Goal: Navigation & Orientation: Find specific page/section

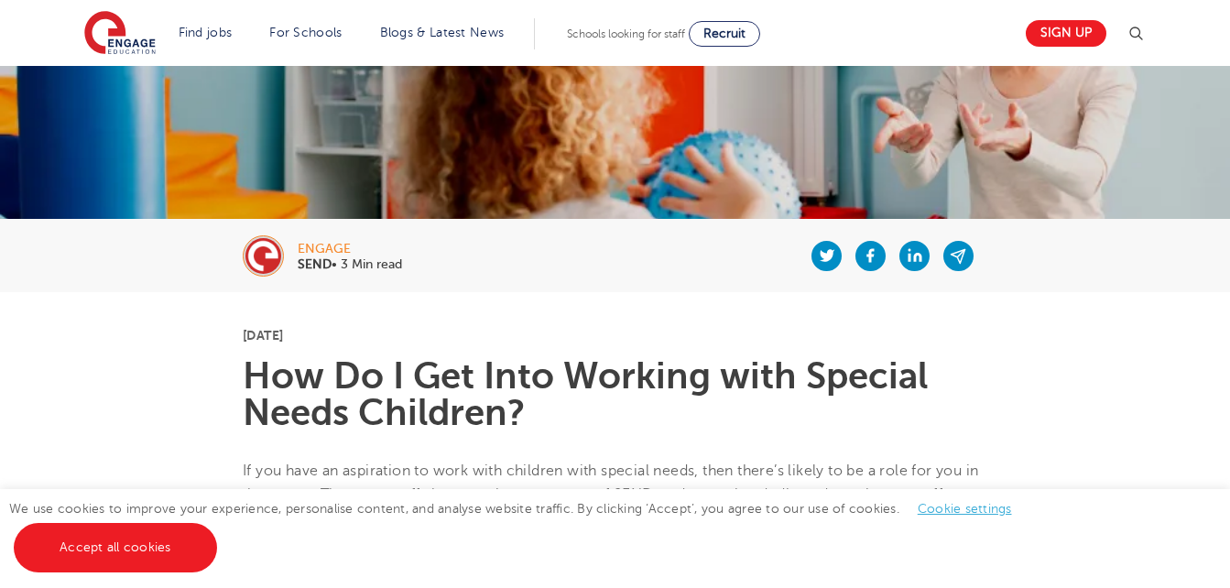
scroll to position [275, 0]
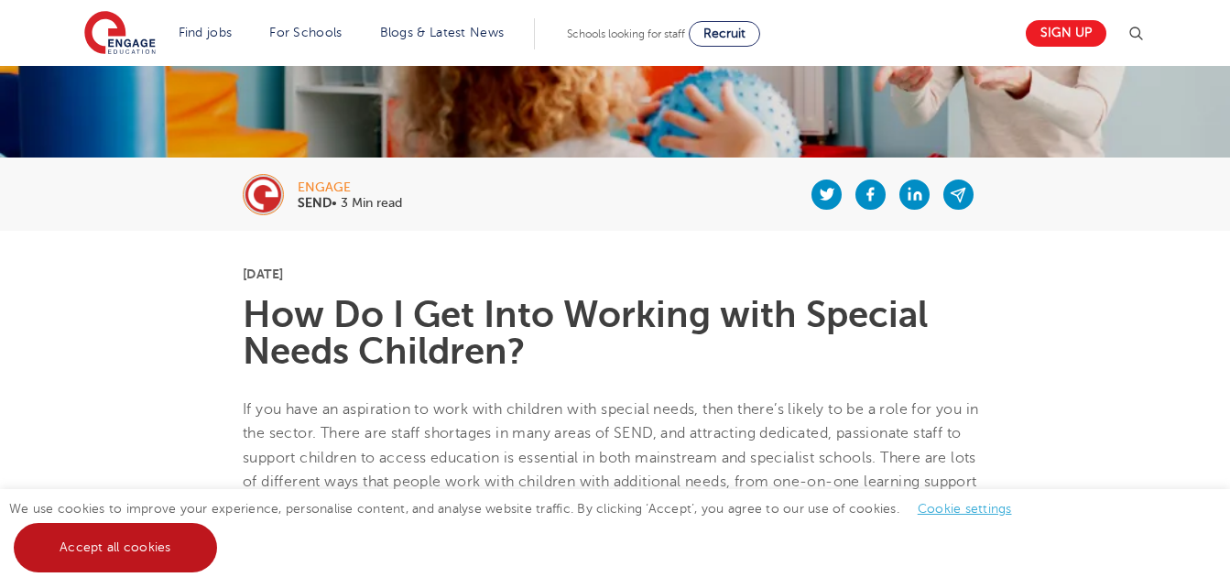
click at [75, 570] on link "Accept all cookies" at bounding box center [115, 547] width 203 height 49
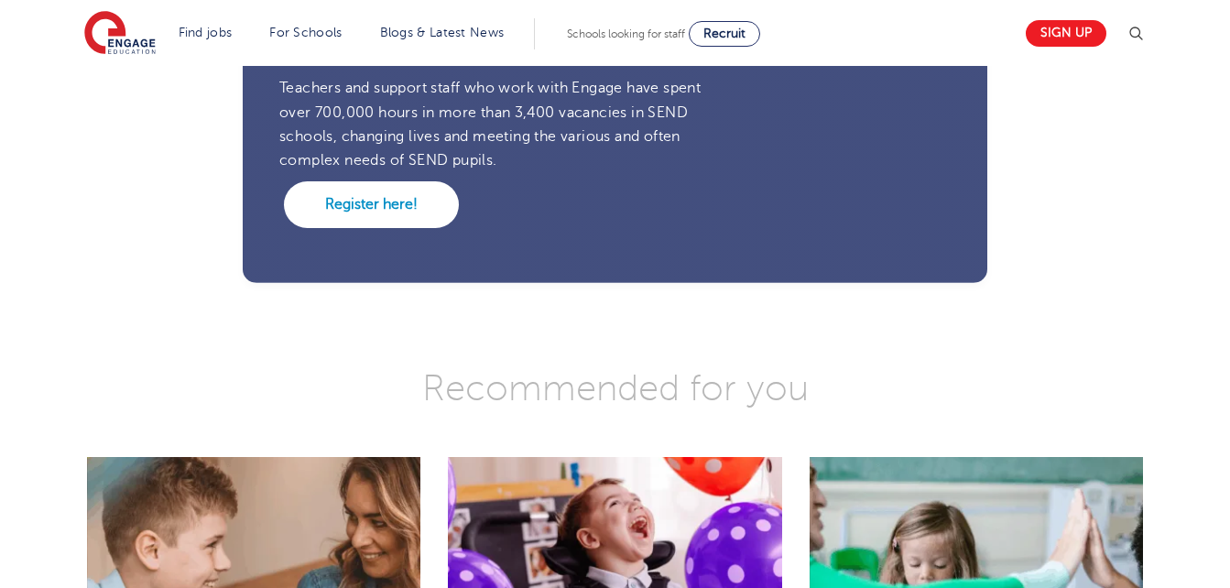
scroll to position [2199, 0]
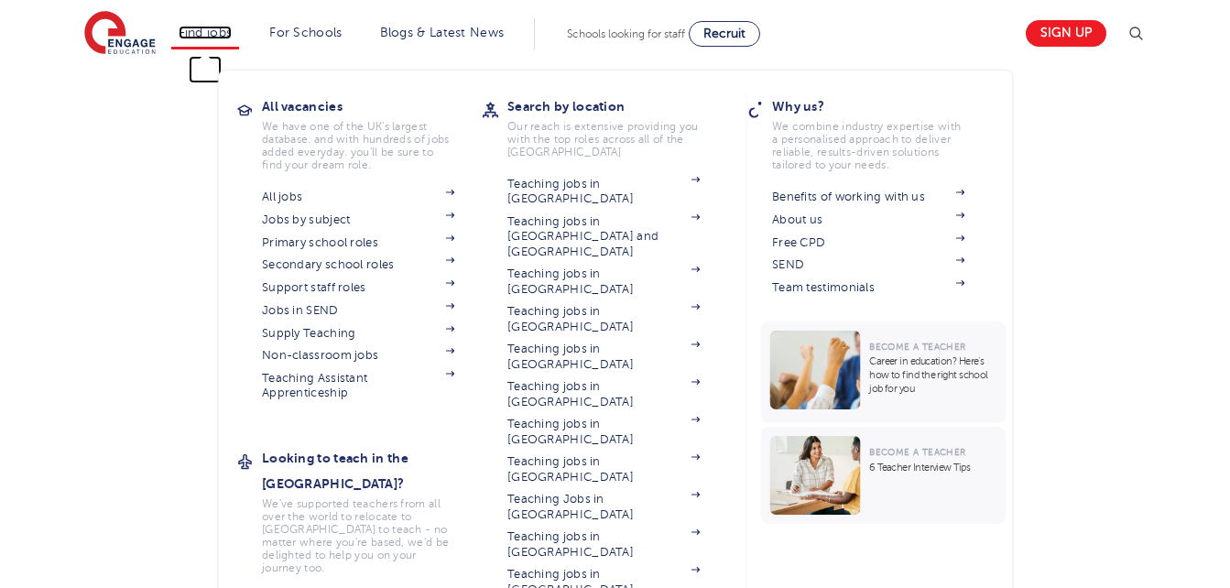
click at [210, 35] on link "Find jobs" at bounding box center [206, 33] width 54 height 14
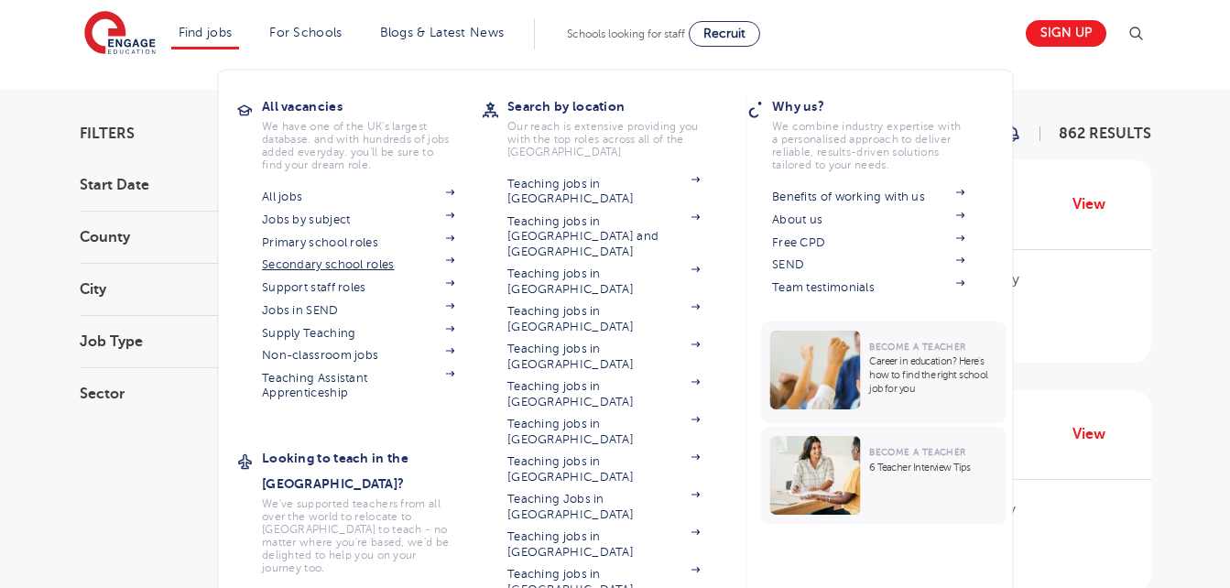
scroll to position [183, 0]
